Goal: Contribute content: Add original content to the website for others to see

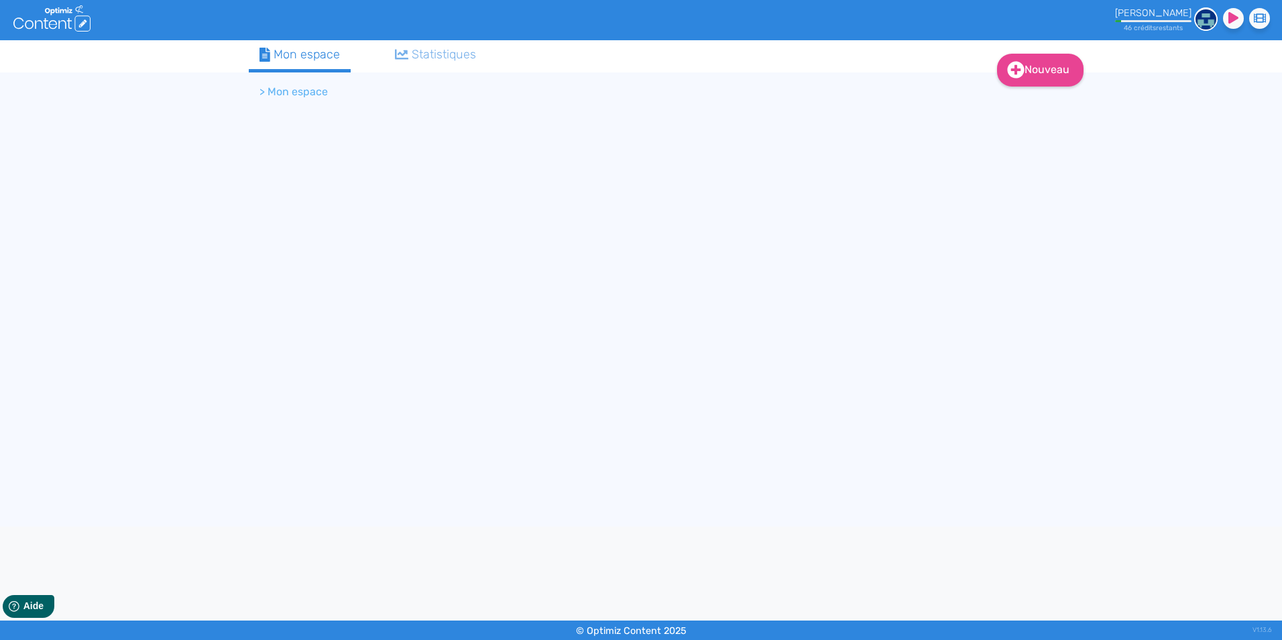
click at [294, 93] on li "> Mon espace" at bounding box center [294, 92] width 68 height 16
click at [315, 58] on div "Mon espace" at bounding box center [300, 55] width 80 height 18
click at [1143, 19] on div "46 crédit s restant s" at bounding box center [1153, 24] width 76 height 15
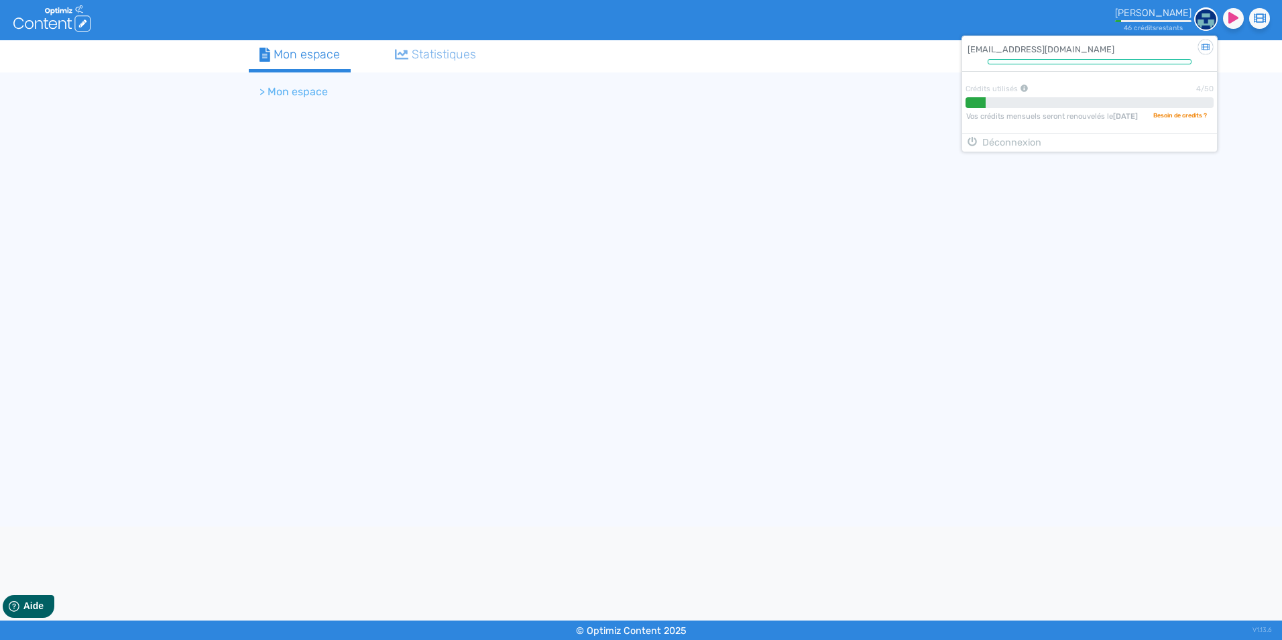
drag, startPoint x: 701, startPoint y: 133, endPoint x: 501, endPoint y: 97, distance: 203.2
click at [700, 133] on div "Nouveau Contenu Dossier Mon espace Statistiques > Mon espace" at bounding box center [641, 283] width 805 height 486
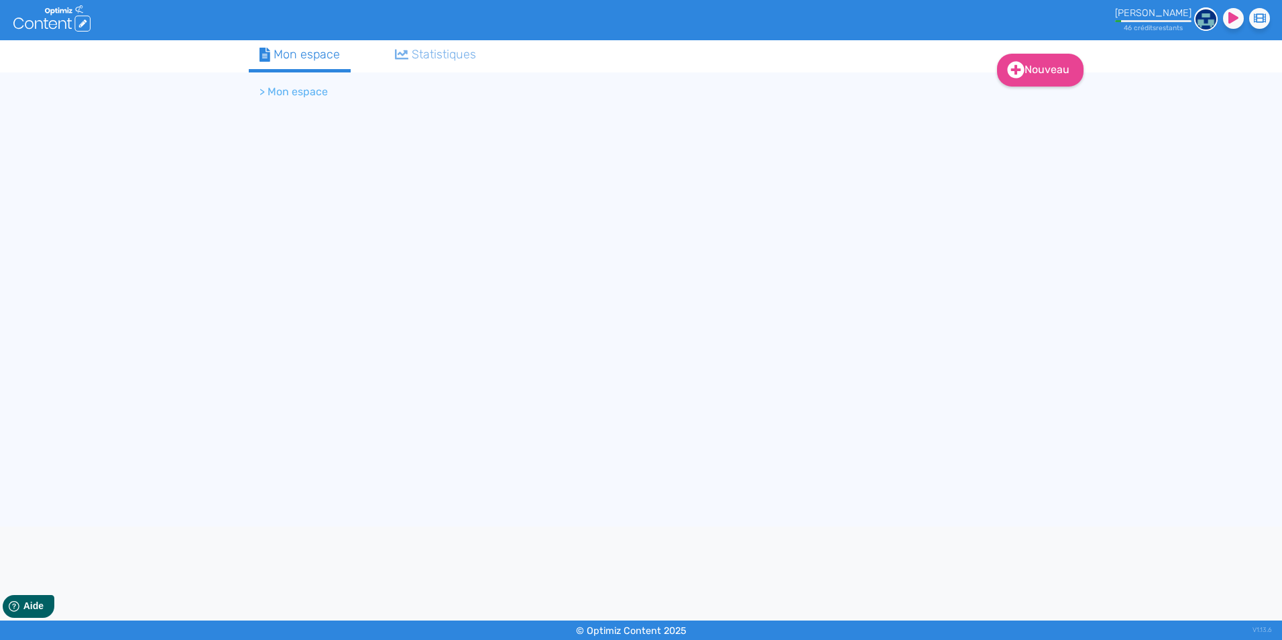
click at [290, 69] on link "Mon espace" at bounding box center [300, 56] width 102 height 32
click at [292, 100] on ol "> Mon espace" at bounding box center [584, 92] width 671 height 32
click at [274, 85] on li "> Mon espace" at bounding box center [294, 92] width 68 height 16
drag, startPoint x: 278, startPoint y: 60, endPoint x: 217, endPoint y: 67, distance: 61.4
click at [278, 60] on div "Mon espace" at bounding box center [300, 55] width 80 height 18
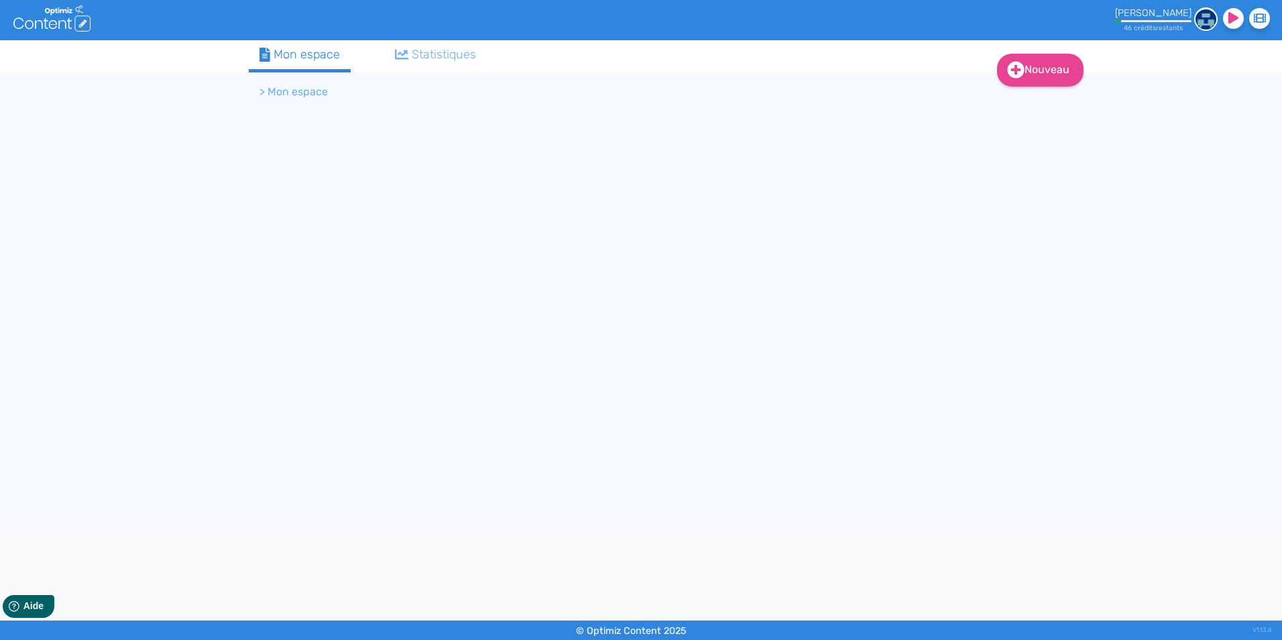
click at [45, 21] on icon at bounding box center [46, 23] width 5 height 11
click at [298, 94] on li "> Mon espace" at bounding box center [294, 92] width 68 height 16
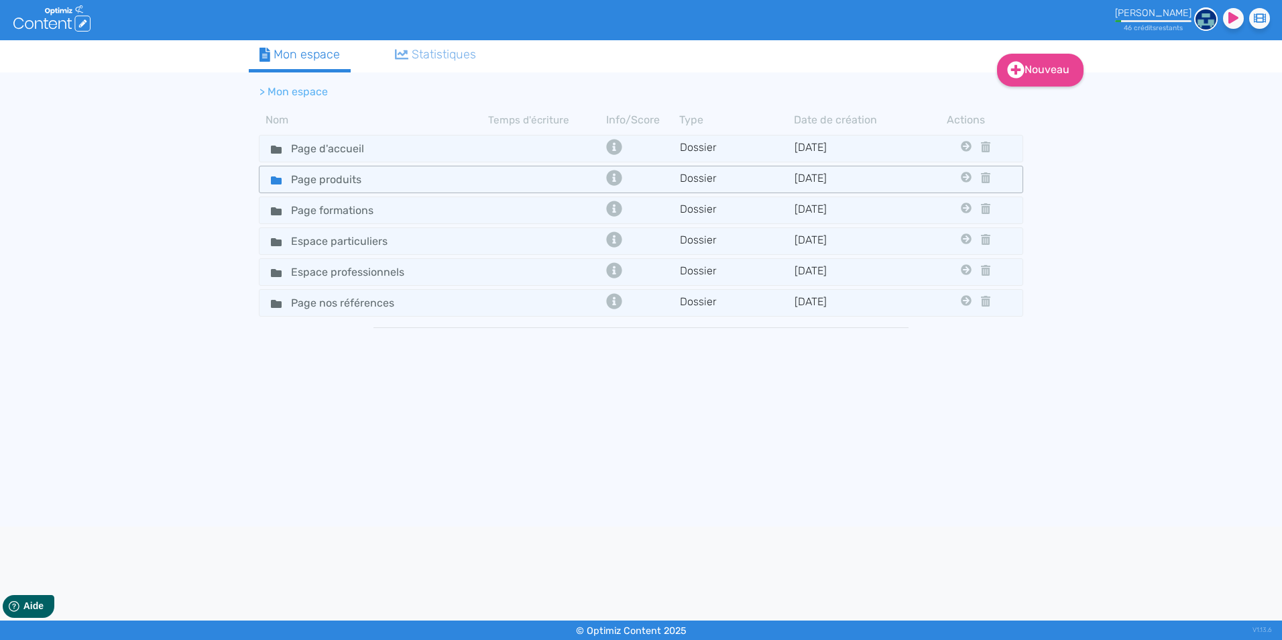
click at [404, 186] on div "Page produits" at bounding box center [374, 179] width 227 height 19
click at [393, 178] on div "Page produits" at bounding box center [374, 179] width 227 height 19
click at [397, 175] on div "Page produits" at bounding box center [374, 179] width 227 height 19
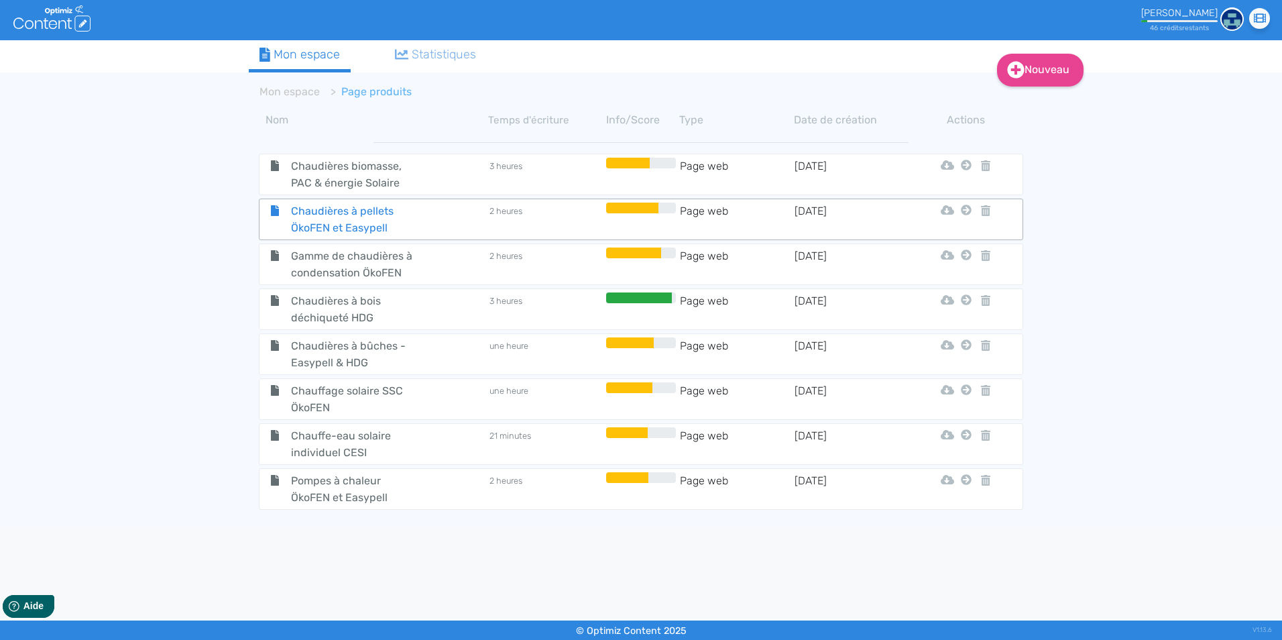
click at [361, 217] on span "Chaudières à pellets ÖkoFEN et Easypell" at bounding box center [356, 220] width 151 height 34
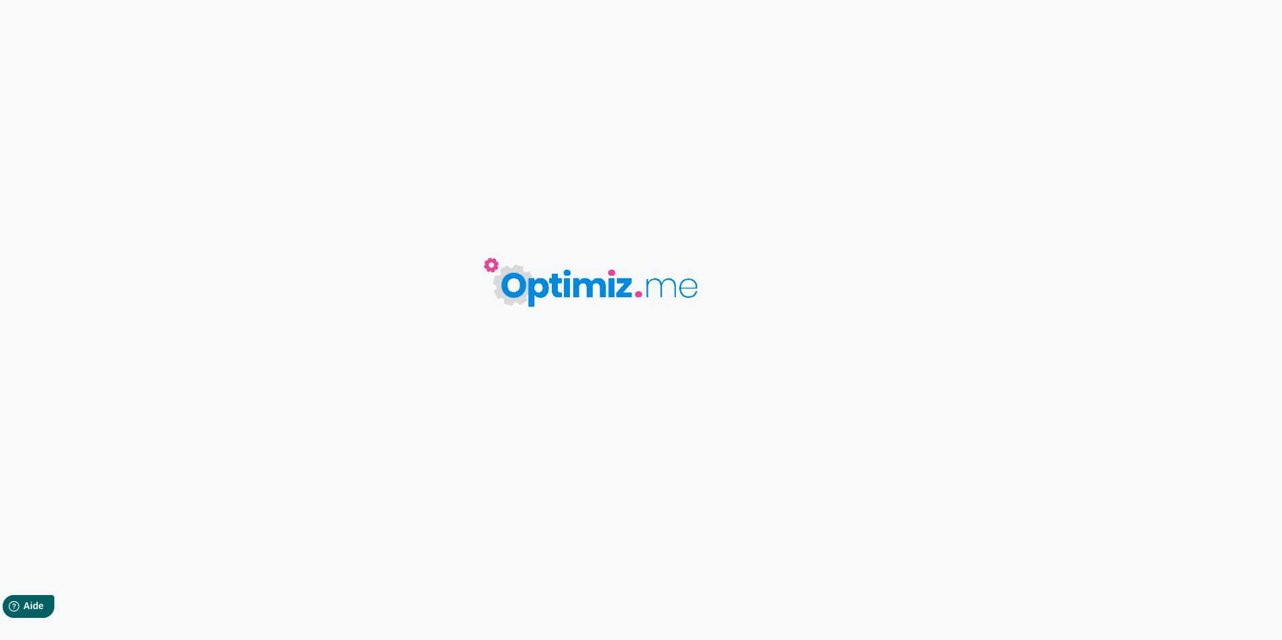
type input "Chaudières à pellets ÖkoFEN et Easypell"
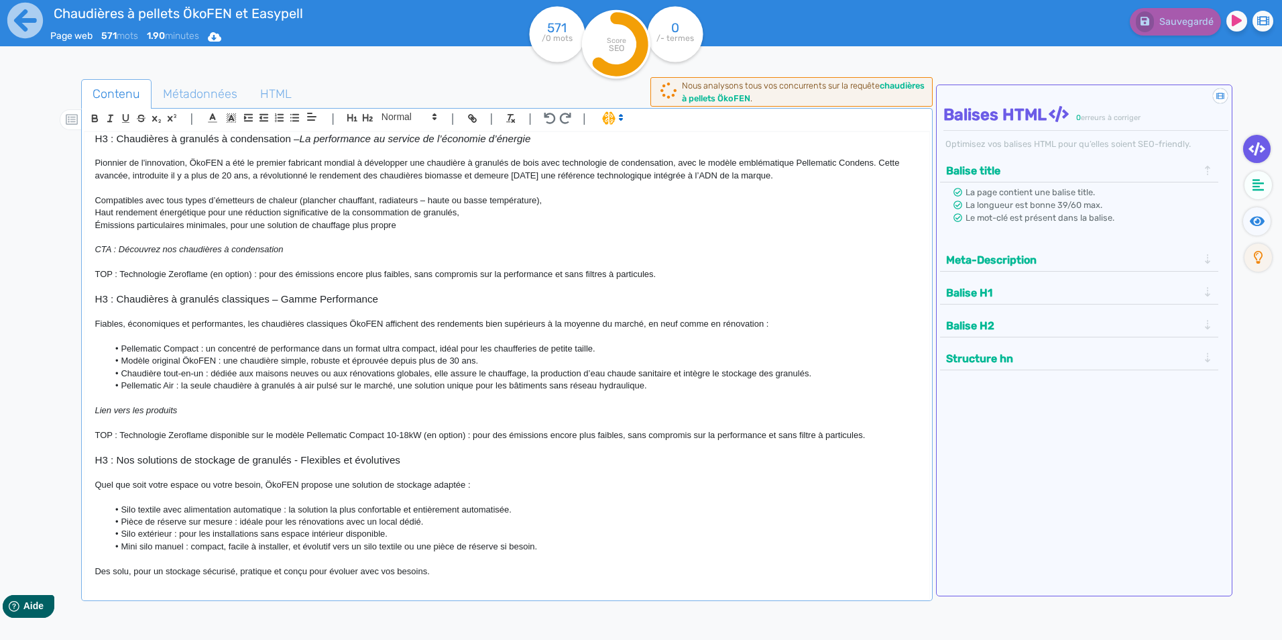
scroll to position [384, 0]
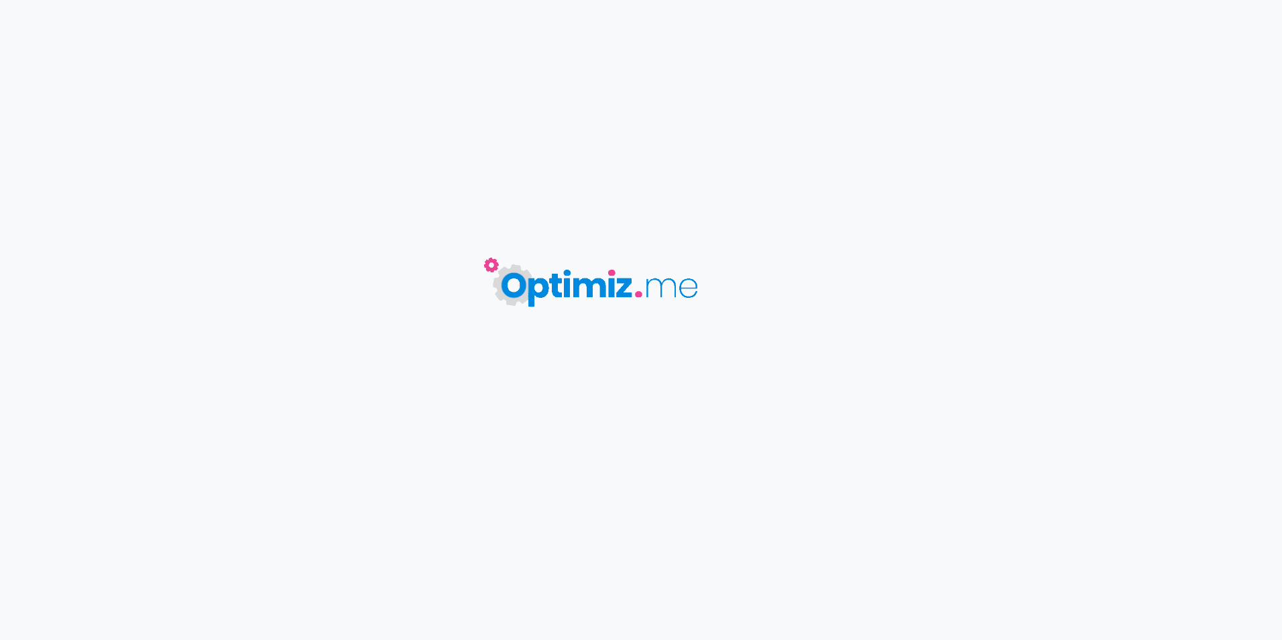
type input "Chaudières à pellets ÖkoFEN et Easypell"
